Goal: Task Accomplishment & Management: Manage account settings

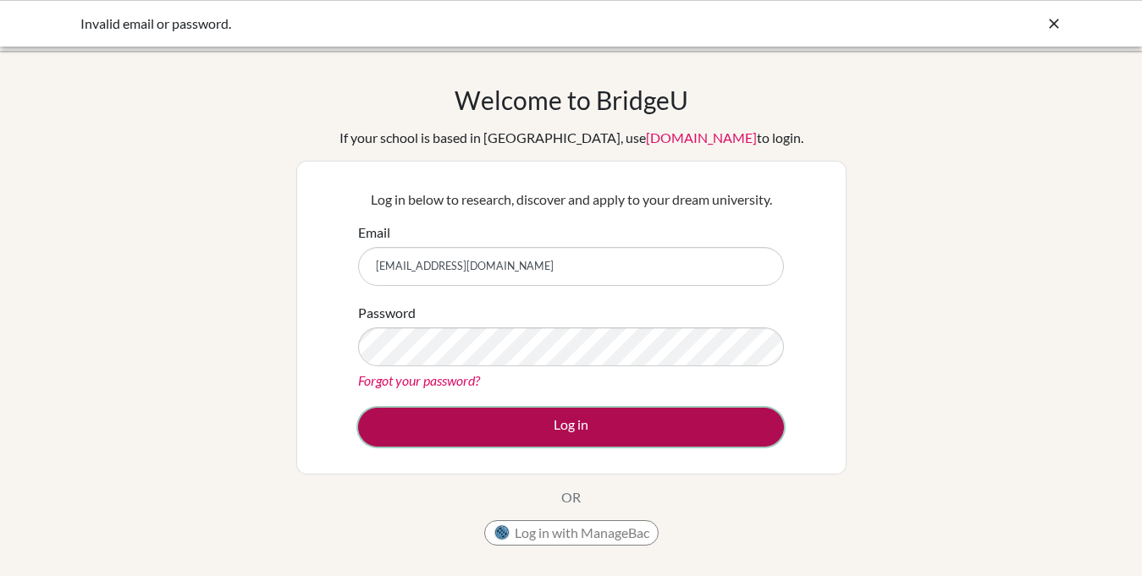
click at [525, 431] on button "Log in" at bounding box center [571, 427] width 426 height 39
click at [520, 422] on button "Log in" at bounding box center [571, 427] width 426 height 39
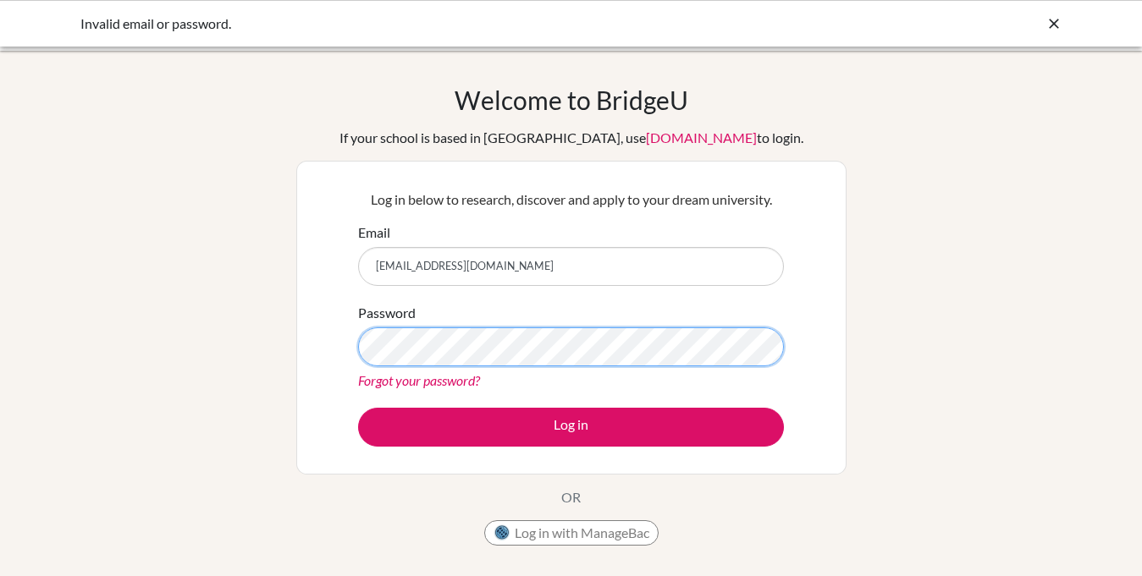
click at [358, 408] on button "Log in" at bounding box center [571, 427] width 426 height 39
